Goal: Check status: Check status

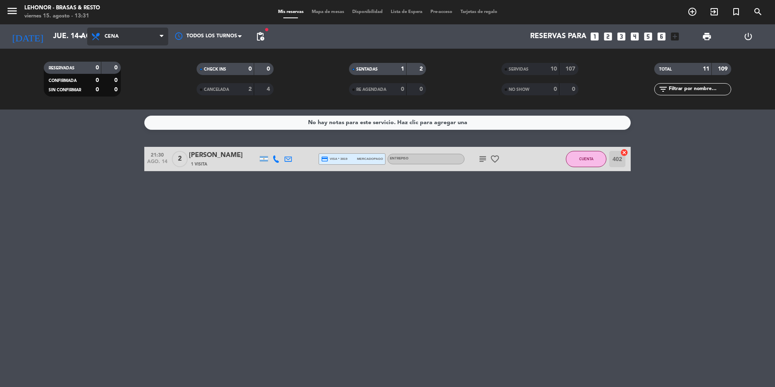
click at [135, 38] on span "Cena" at bounding box center [127, 37] width 81 height 18
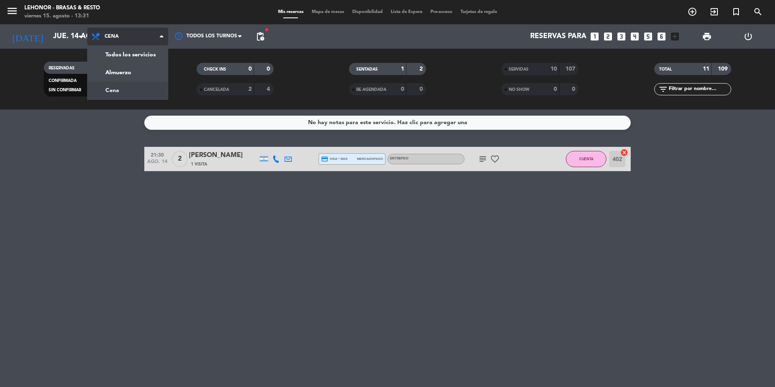
click at [135, 38] on span "Cena" at bounding box center [127, 37] width 81 height 18
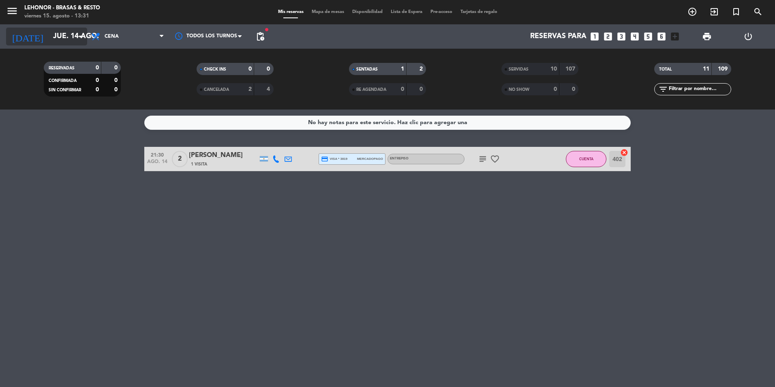
click at [82, 32] on icon "arrow_drop_down" at bounding box center [80, 37] width 10 height 10
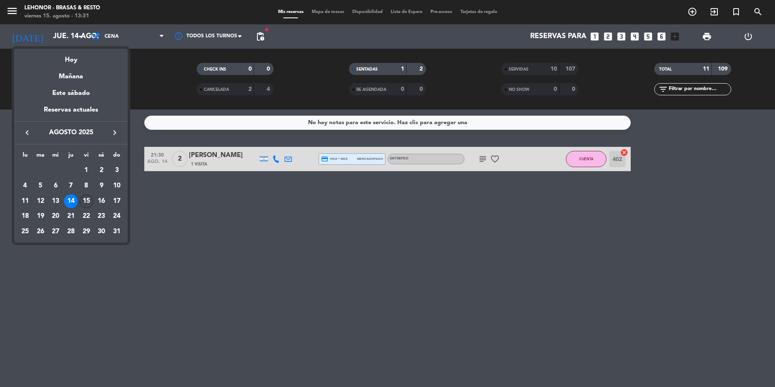
click at [85, 197] on div "15" at bounding box center [86, 201] width 14 height 14
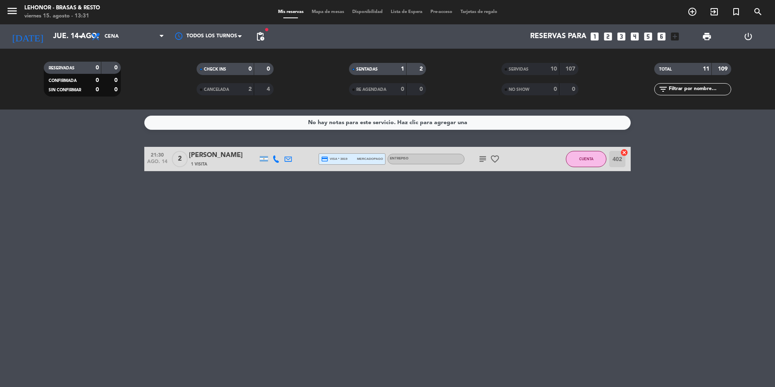
type input "vie. 15 ago."
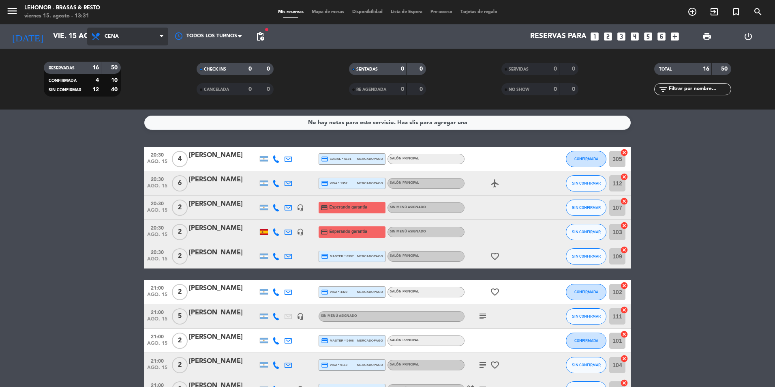
click at [122, 45] on span "Cena" at bounding box center [127, 37] width 81 height 18
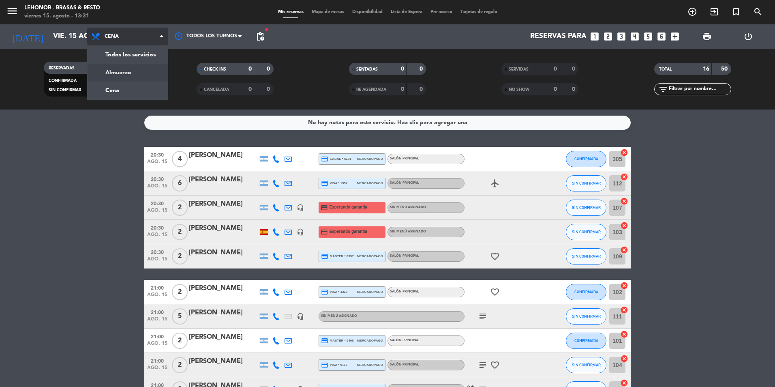
click at [121, 72] on div "menu Lehonor - Brasas & Resto viernes 15. agosto - 13:31 Mis reservas Mapa de m…" at bounding box center [387, 54] width 775 height 109
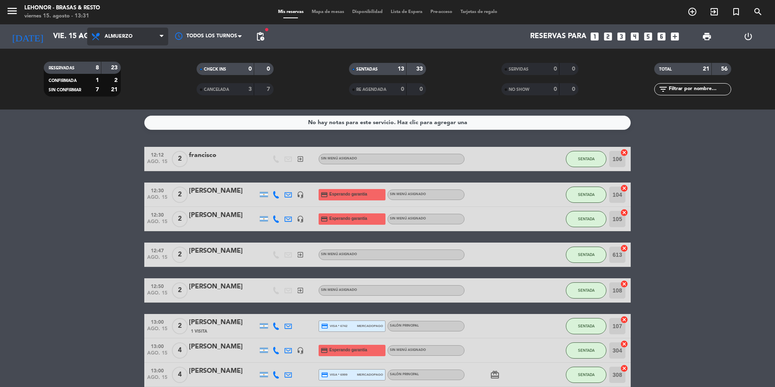
click at [138, 38] on span "Almuerzo" at bounding box center [127, 37] width 81 height 18
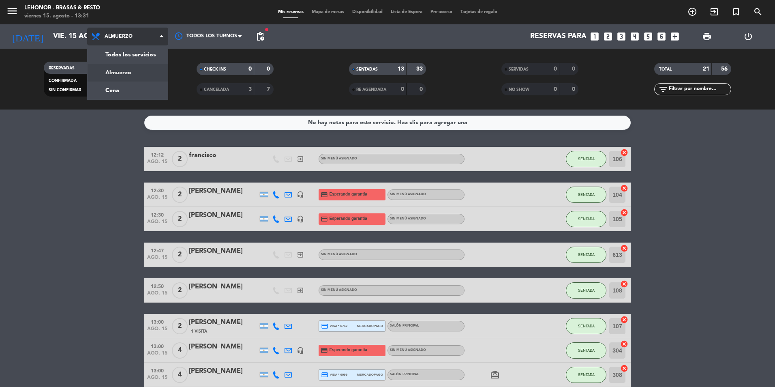
click at [130, 71] on div "menu Lehonor - Brasas & Resto viernes 15. agosto - 13:31 Mis reservas Mapa de m…" at bounding box center [387, 54] width 775 height 109
